Goal: Transaction & Acquisition: Purchase product/service

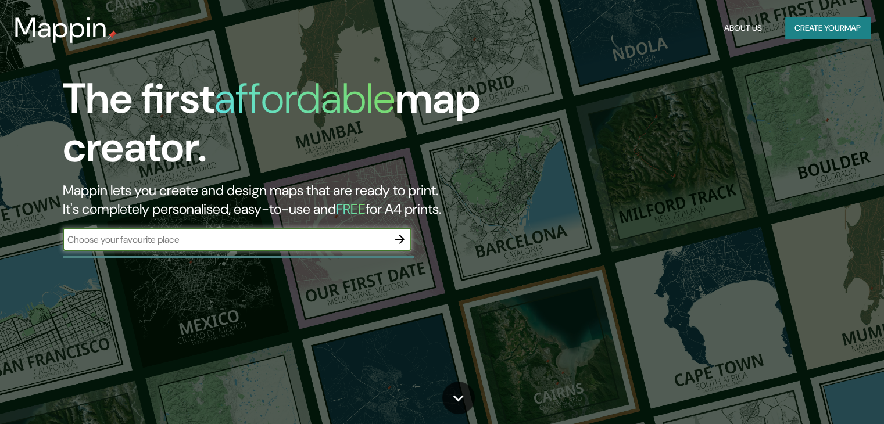
click at [146, 245] on input "text" at bounding box center [225, 239] width 325 height 13
type input "JUNIN EN [GEOGRAPHIC_DATA]"
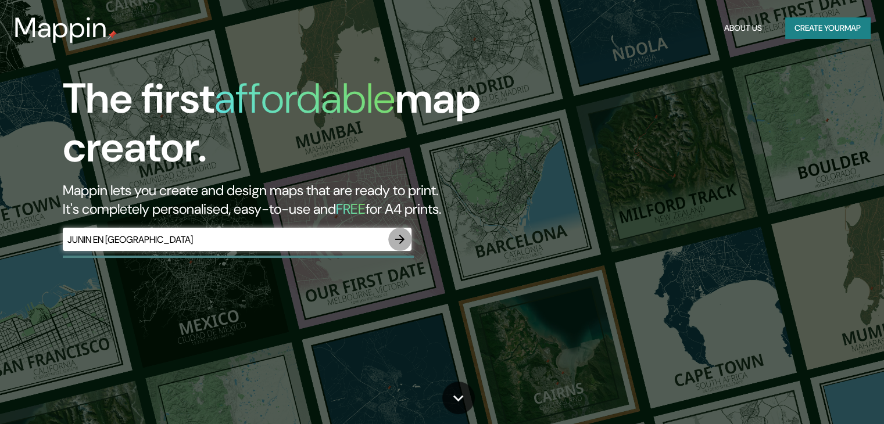
click at [401, 234] on icon "button" at bounding box center [400, 239] width 14 height 14
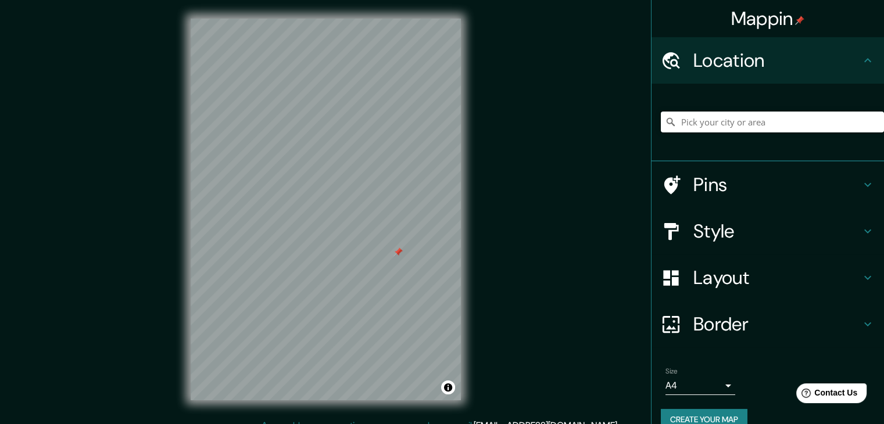
click at [703, 124] on input "Pick your city or area" at bounding box center [772, 122] width 223 height 21
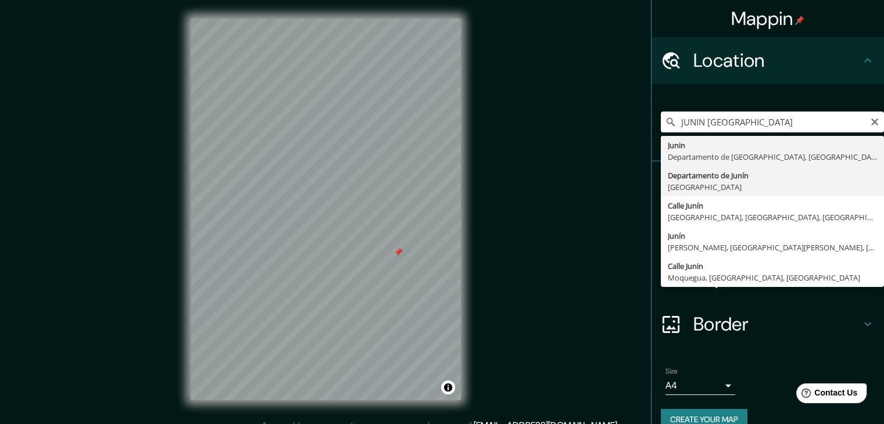
type input "Departamento de [GEOGRAPHIC_DATA], [GEOGRAPHIC_DATA]"
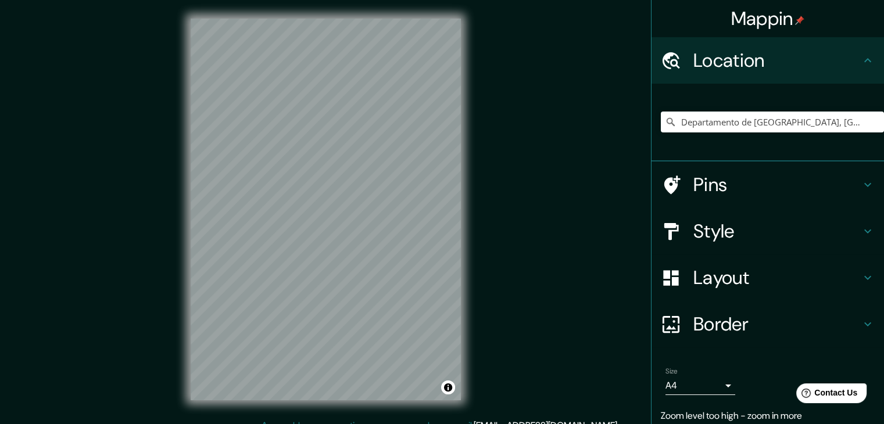
click at [860, 186] on icon at bounding box center [867, 185] width 14 height 14
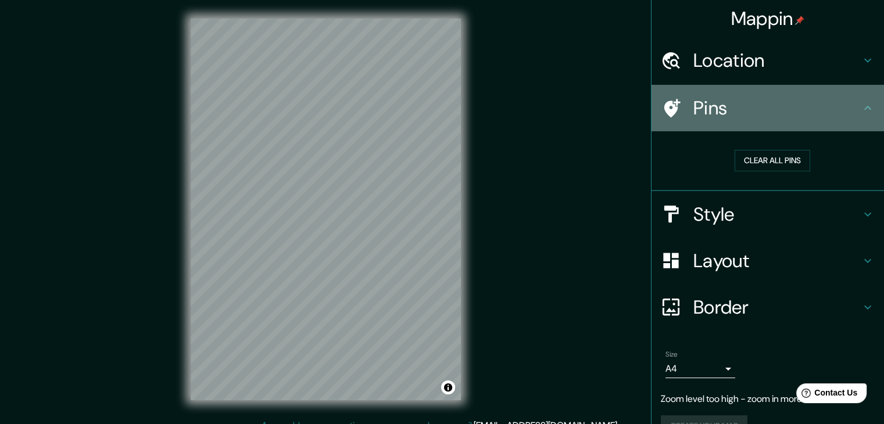
click at [861, 118] on div "Pins" at bounding box center [767, 108] width 232 height 46
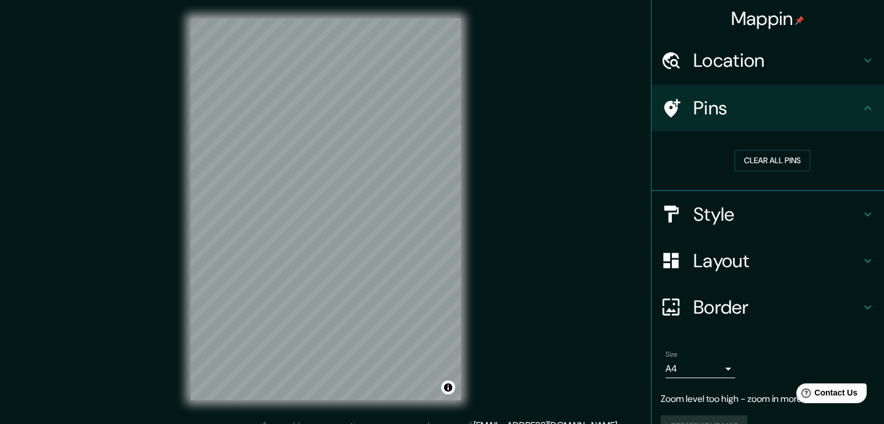
click at [860, 214] on icon at bounding box center [867, 214] width 14 height 14
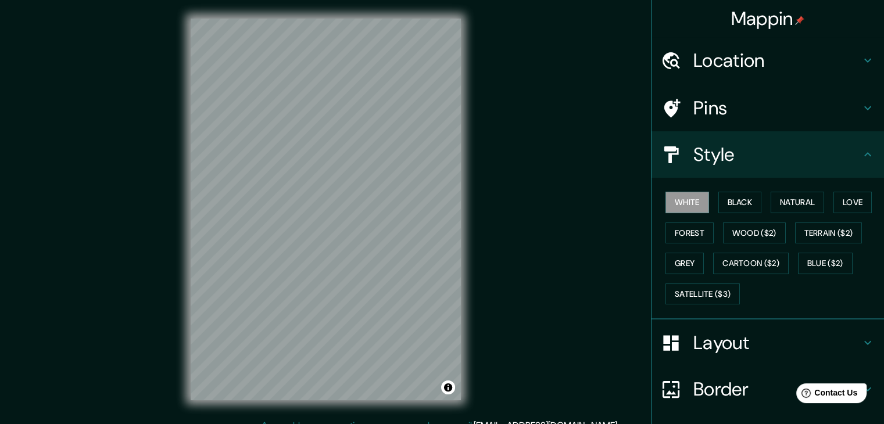
click at [860, 165] on div "Style" at bounding box center [767, 154] width 232 height 46
click at [831, 342] on h4 "Layout" at bounding box center [776, 342] width 167 height 23
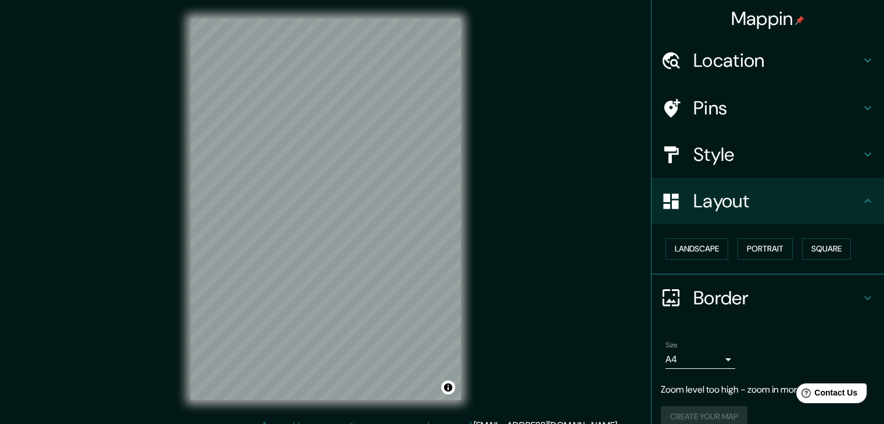
scroll to position [16, 0]
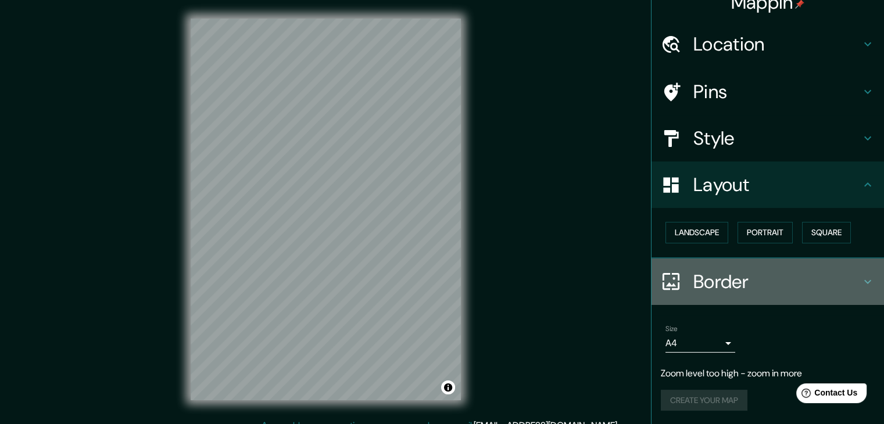
click at [845, 285] on h4 "Border" at bounding box center [776, 281] width 167 height 23
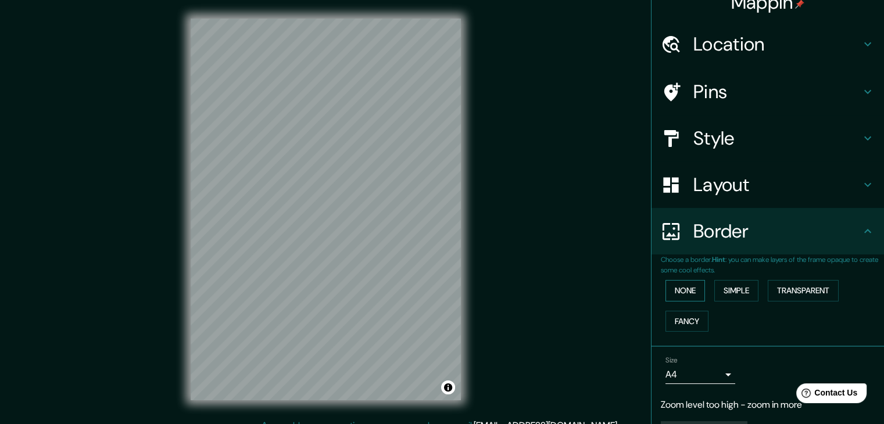
click at [688, 286] on button "None" at bounding box center [685, 290] width 40 height 21
click at [737, 286] on button "Simple" at bounding box center [736, 290] width 44 height 21
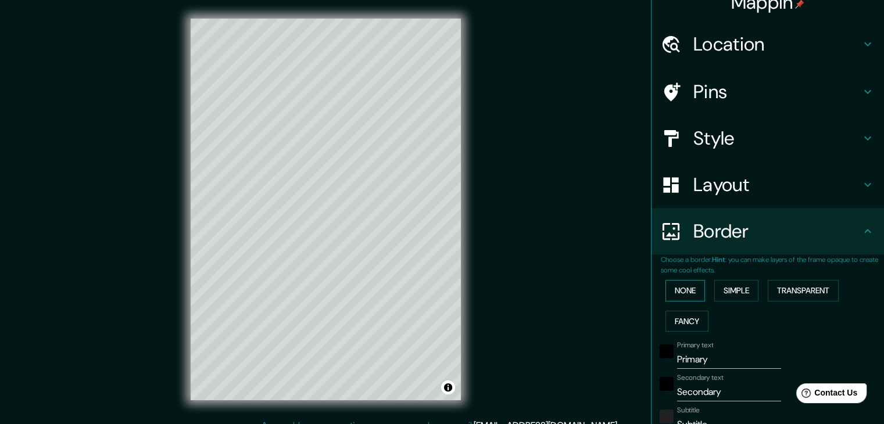
click at [674, 291] on button "None" at bounding box center [685, 290] width 40 height 21
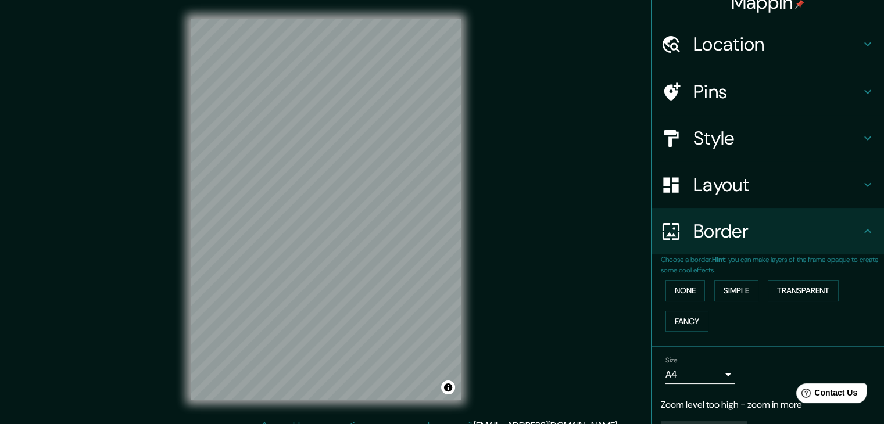
scroll to position [48, 0]
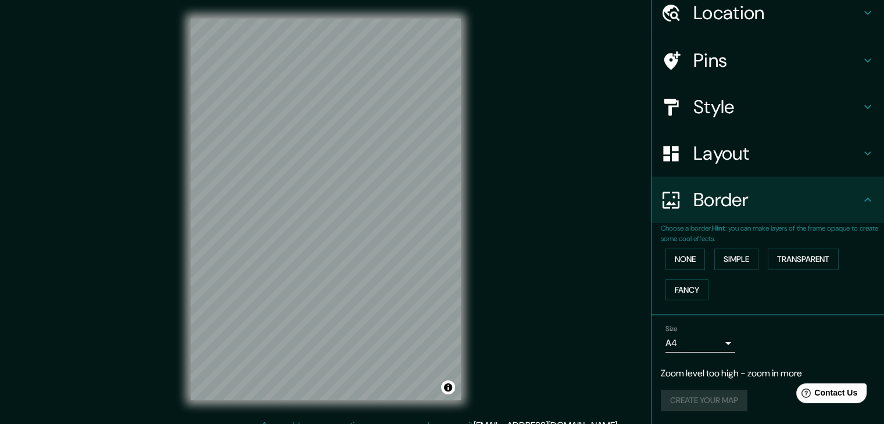
click at [579, 281] on div "Mappin Location Departamento de [GEOGRAPHIC_DATA], [GEOGRAPHIC_DATA] Pins Style…" at bounding box center [442, 218] width 884 height 437
